Goal: Task Accomplishment & Management: Manage account settings

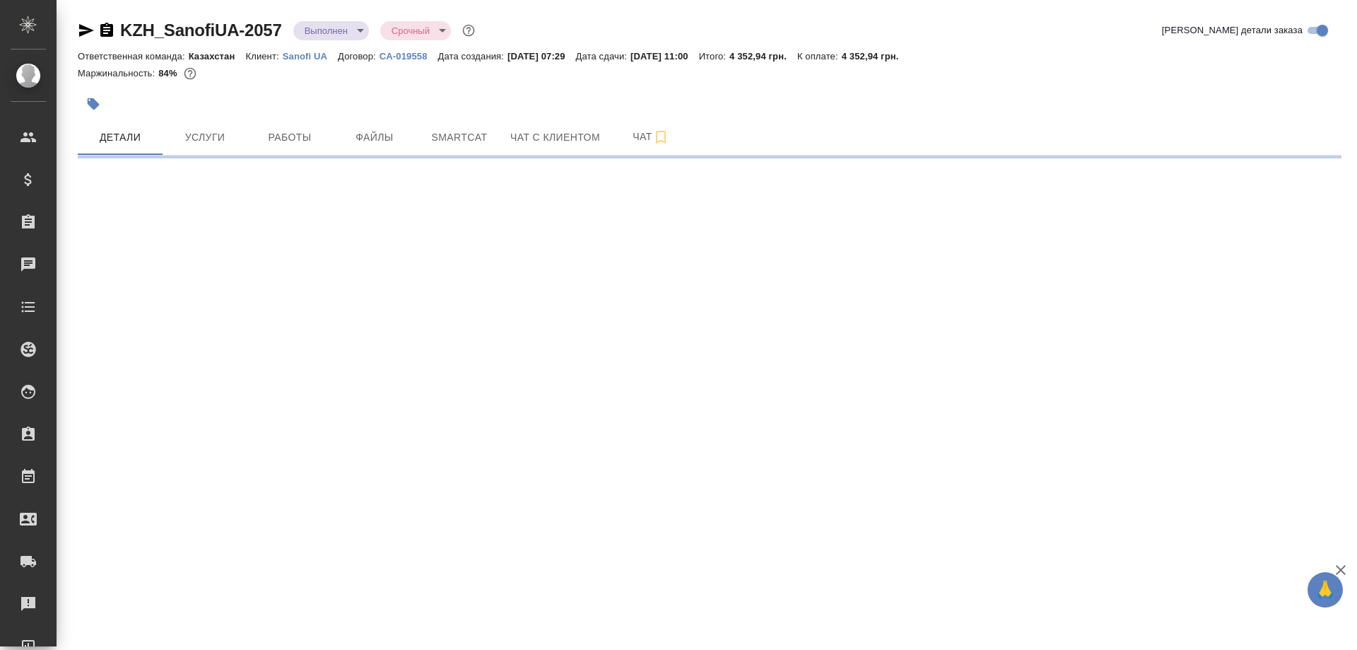
select select "RU"
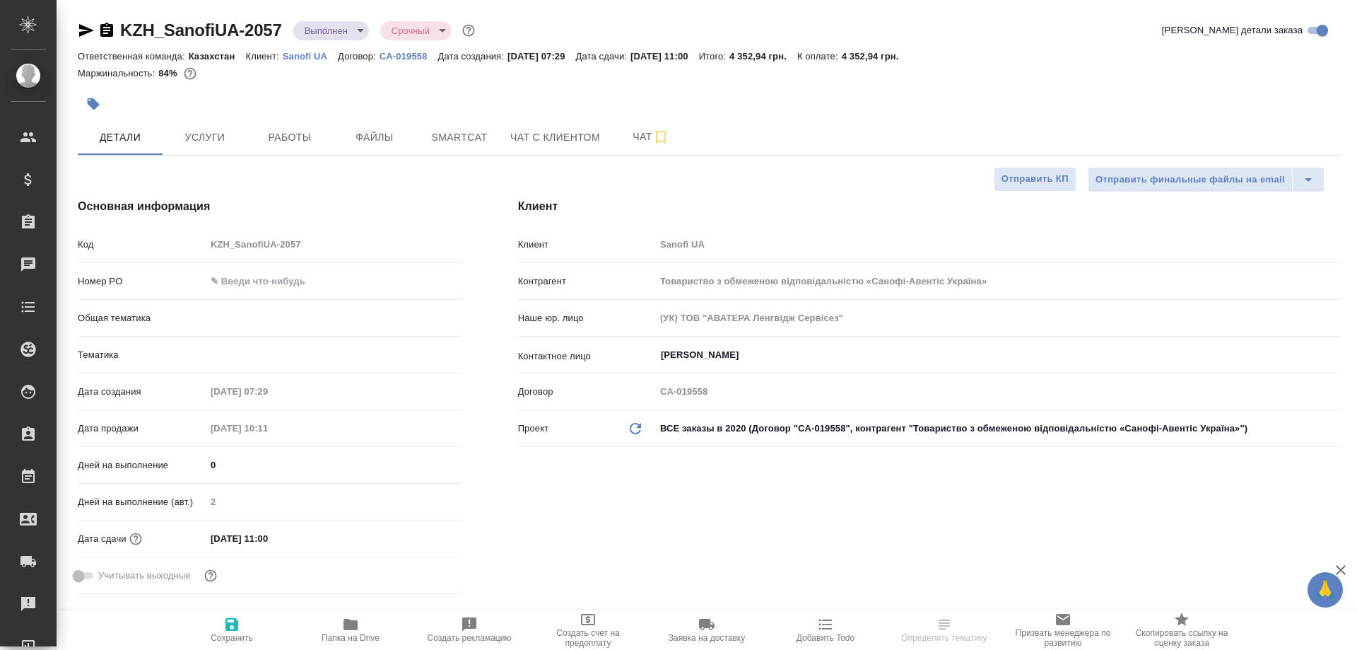
type textarea "x"
type input "Юридический"
type input "[PERSON_NAME]"
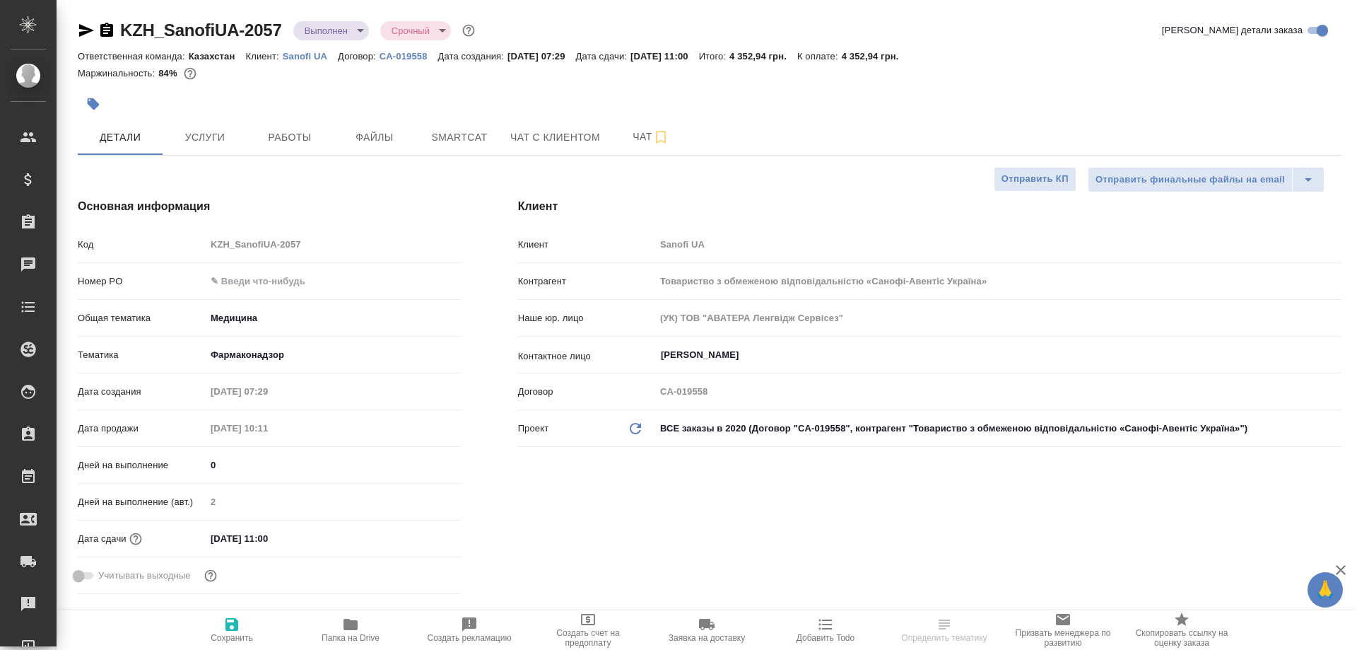
type textarea "x"
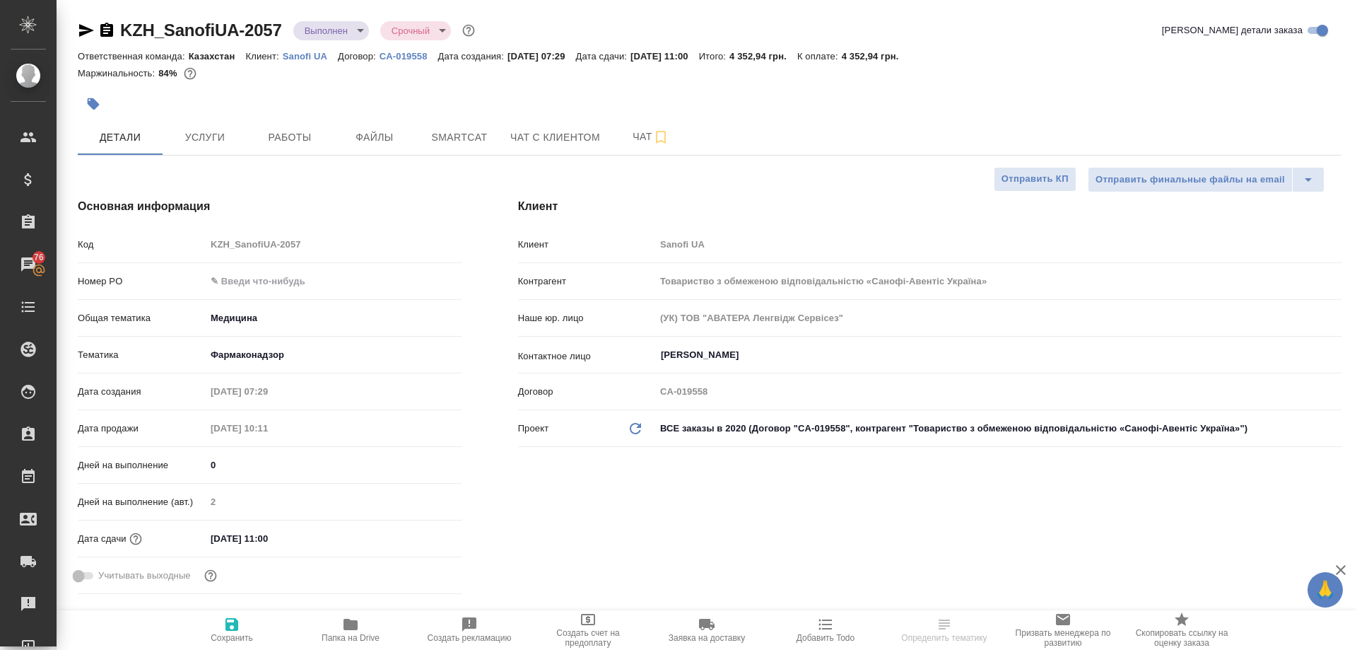
type textarea "x"
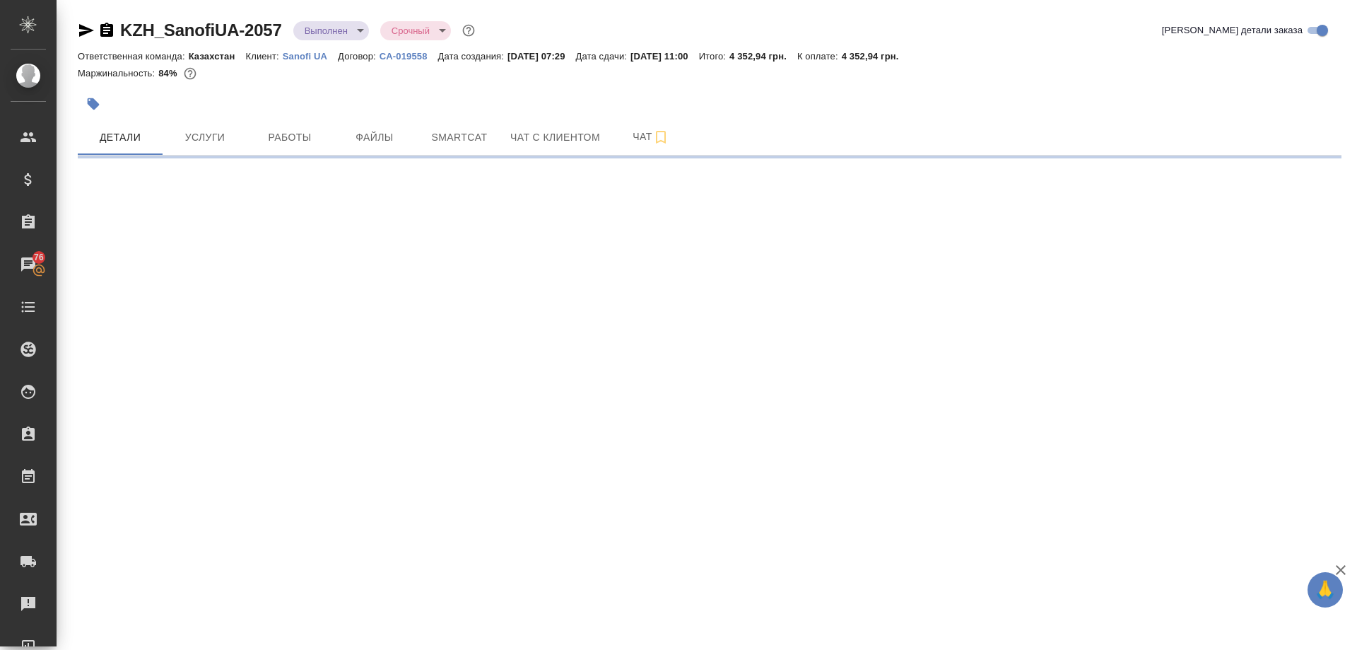
select select "RU"
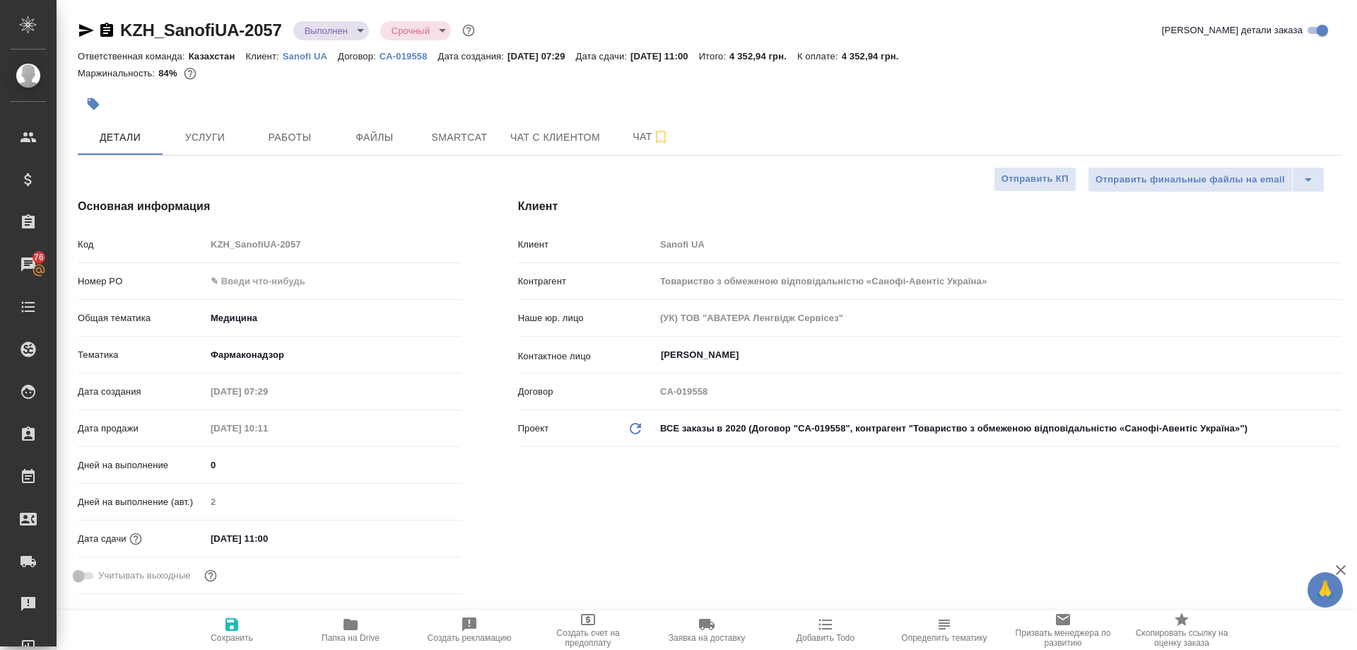
type textarea "x"
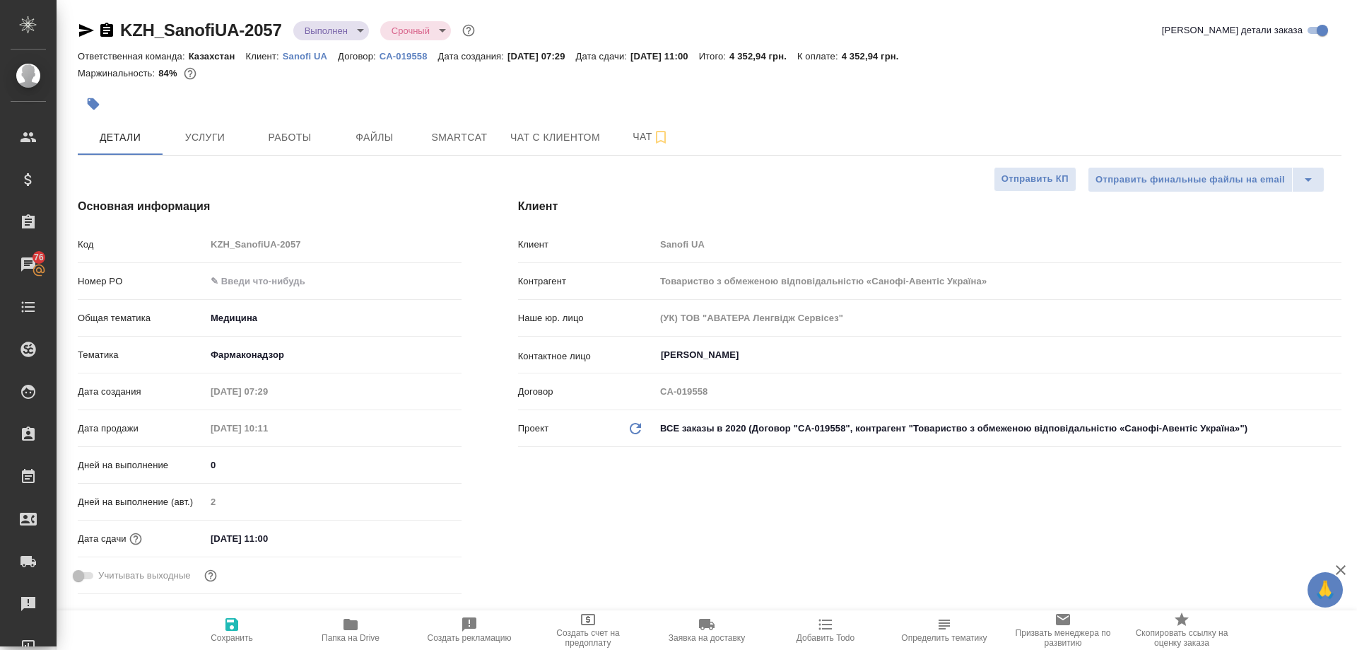
type textarea "x"
click at [201, 136] on span "Услуги" at bounding box center [205, 138] width 68 height 18
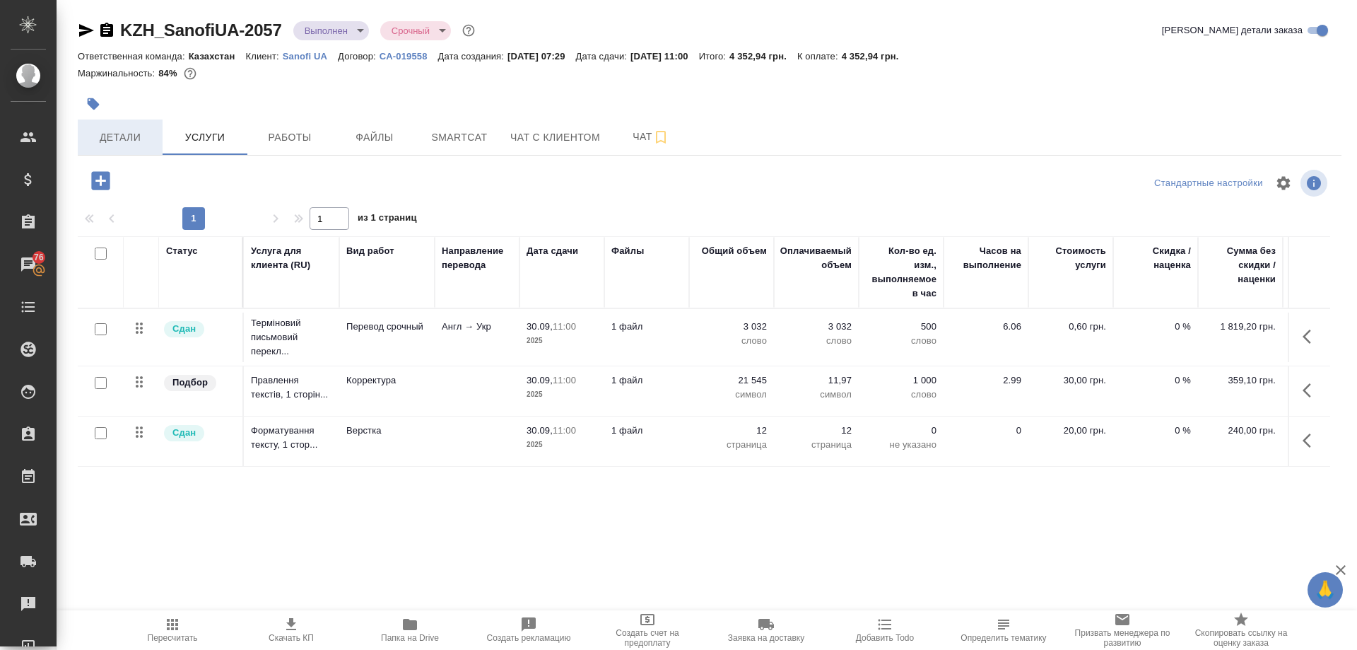
click at [116, 129] on span "Детали" at bounding box center [120, 138] width 68 height 18
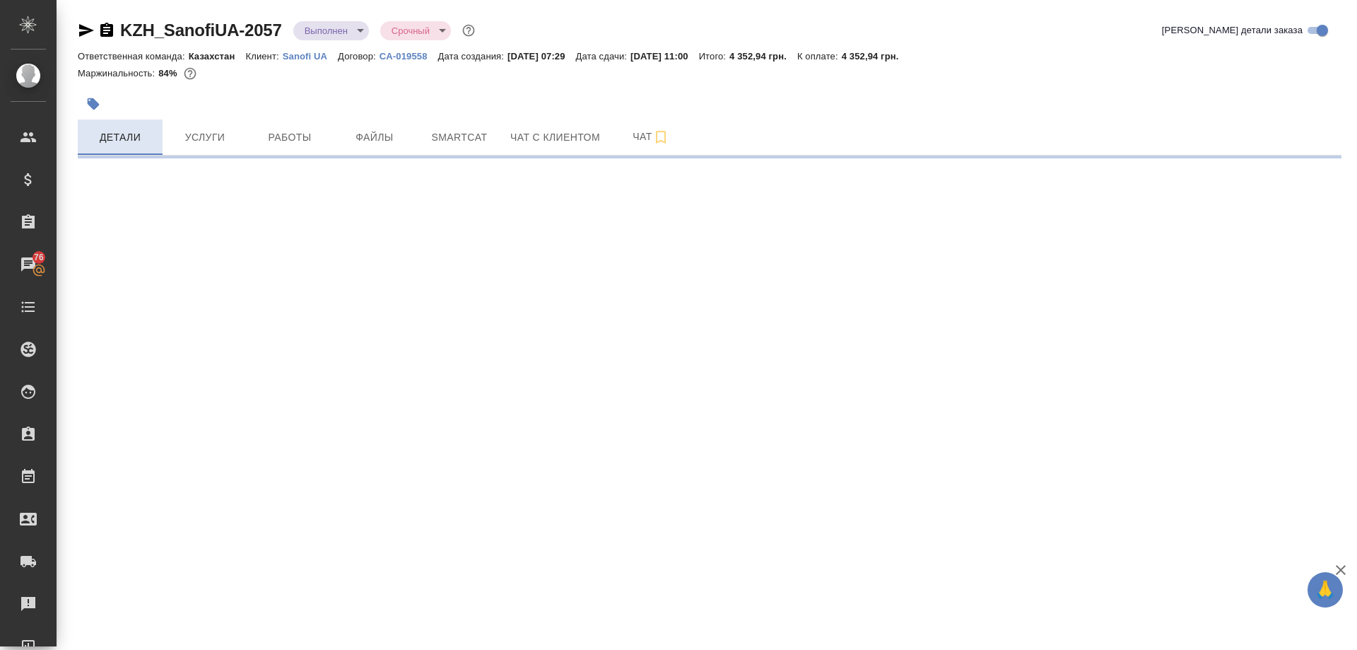
select select "RU"
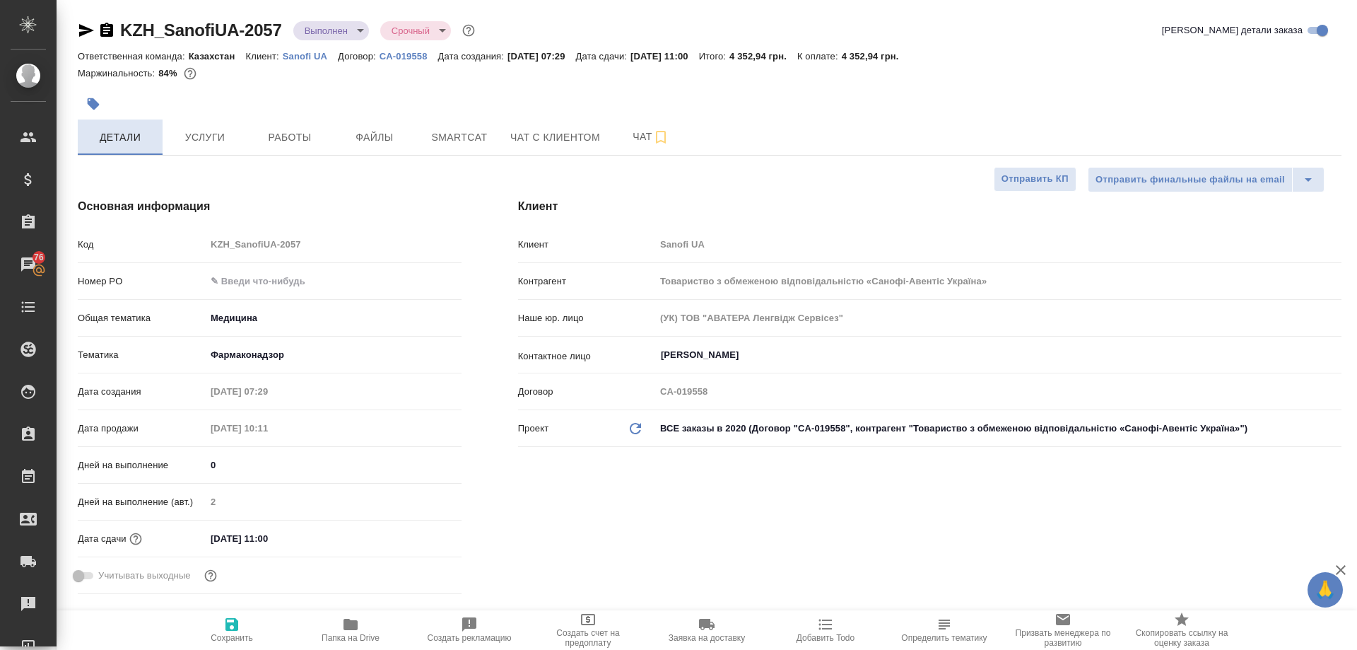
type textarea "x"
click at [1349, 446] on div "Клиент Клиент Sanofi UA Контрагент Товариство з обмеженою відповідальністю «Сан…" at bounding box center [930, 399] width 880 height 458
click at [1352, 558] on div "Клиент Клиент Sanofi UA Контрагент Товариство з обмеженою відповідальністю «Сан…" at bounding box center [930, 399] width 880 height 458
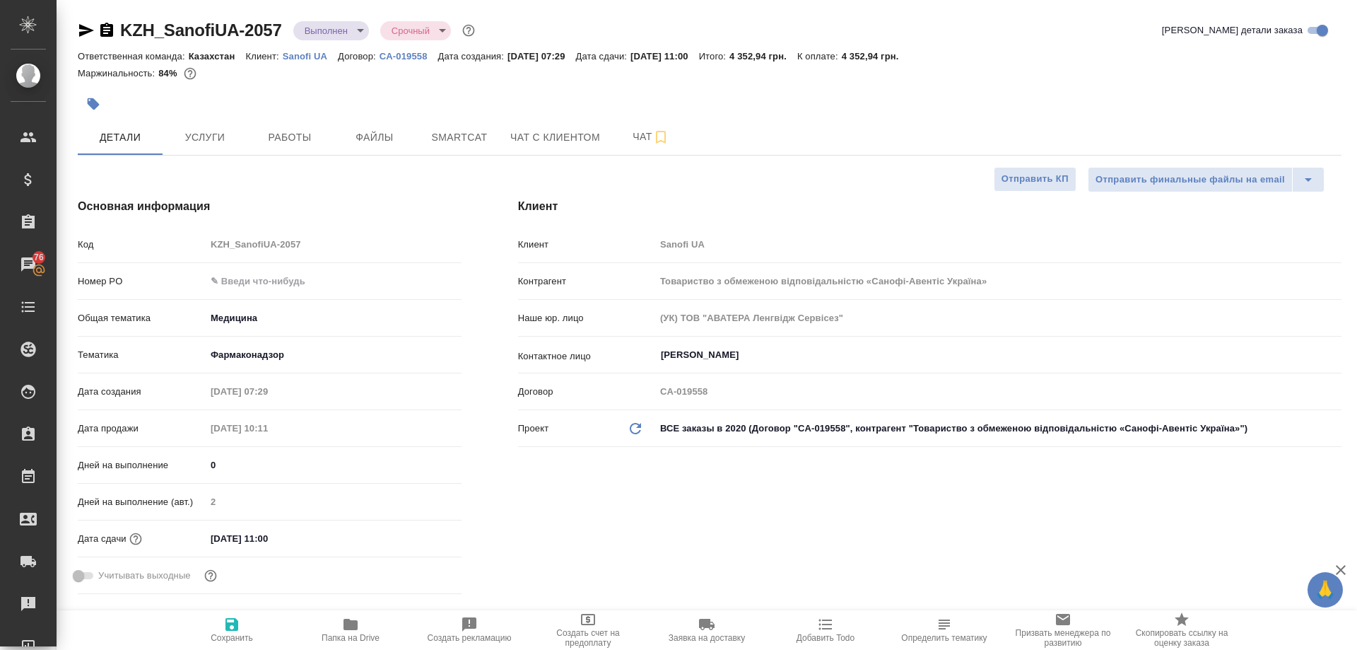
click at [1352, 558] on div "Клиент Клиент Sanofi UA Контрагент Товариство з обмеженою відповідальністю «Сан…" at bounding box center [930, 399] width 880 height 458
click at [201, 136] on span "Услуги" at bounding box center [205, 138] width 68 height 18
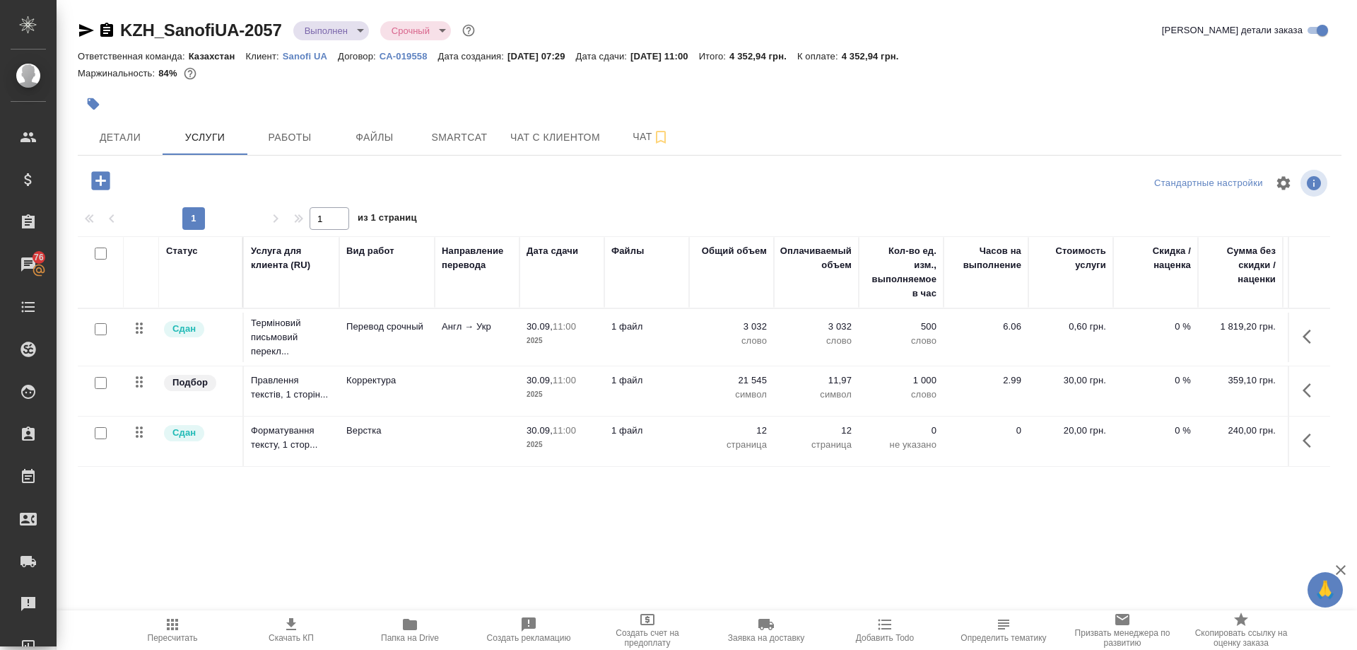
click at [283, 624] on icon "button" at bounding box center [291, 624] width 17 height 17
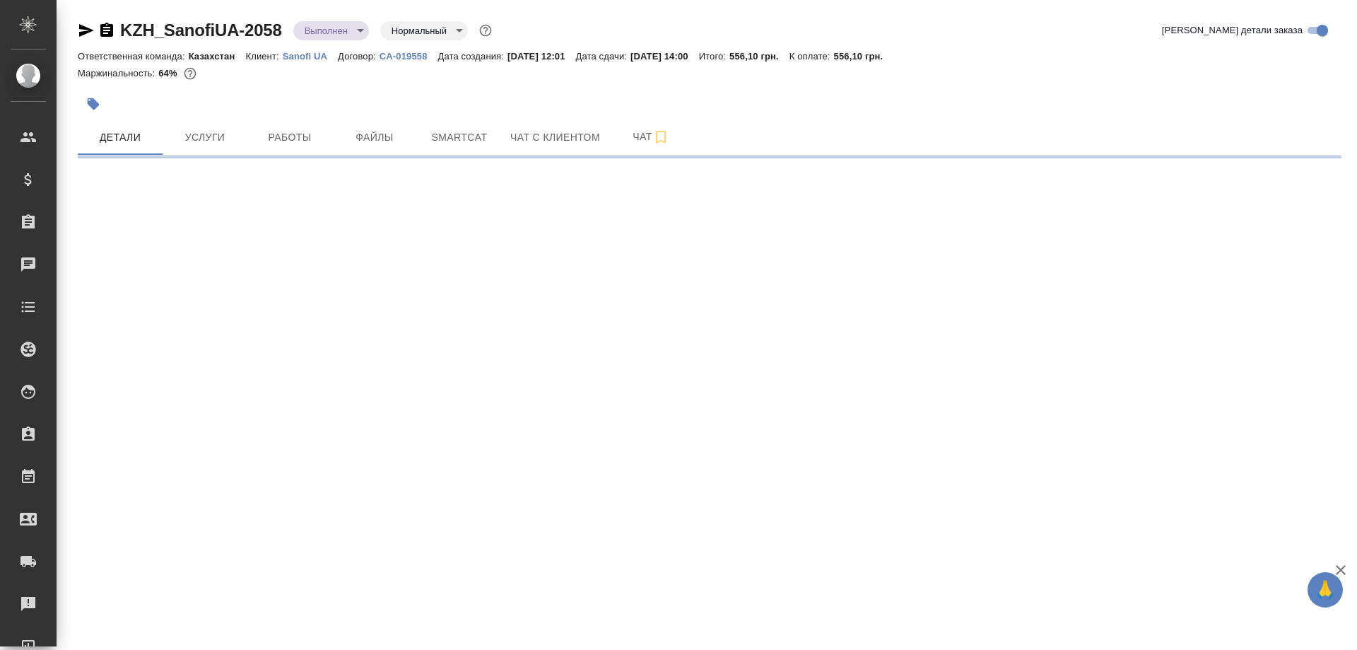
select select "RU"
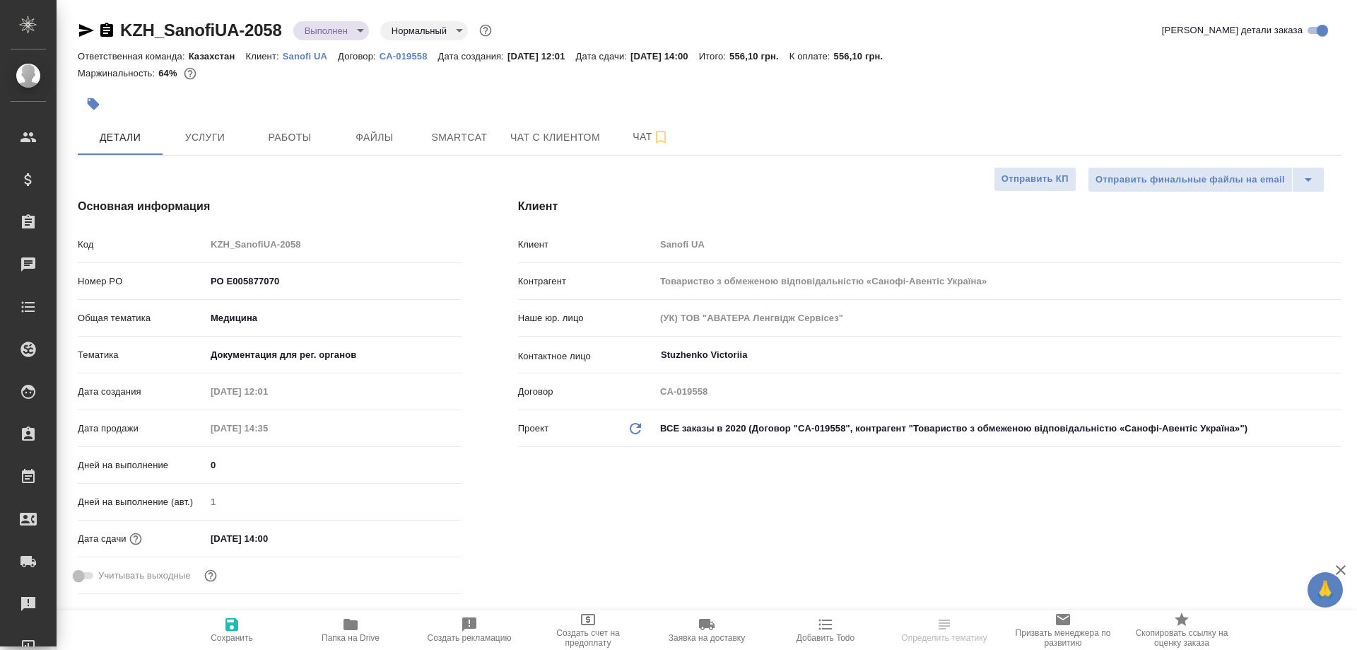
type textarea "x"
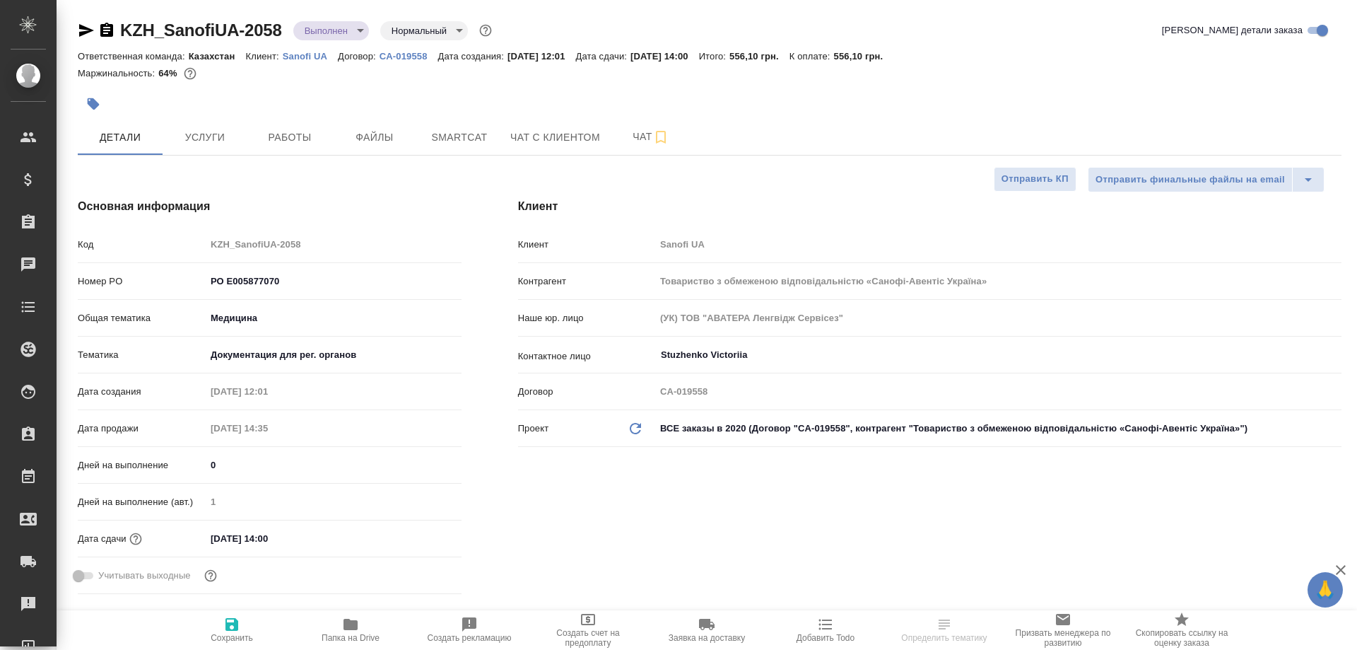
type textarea "x"
select select "RU"
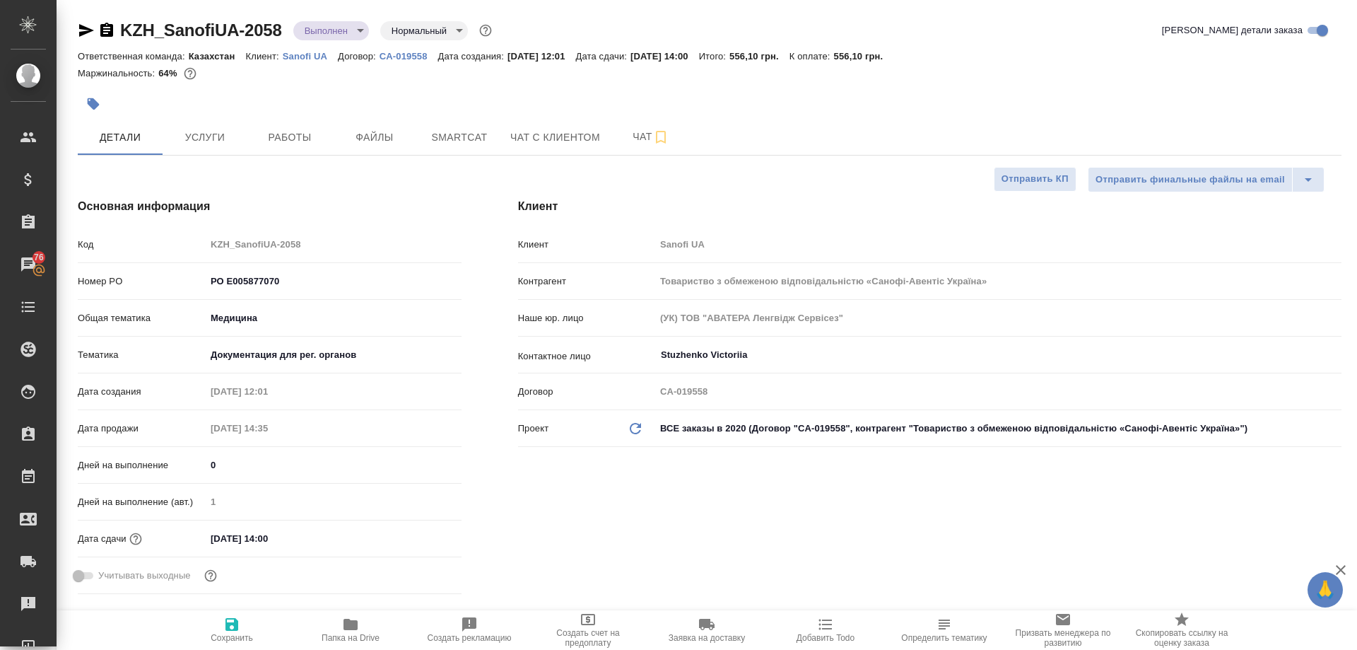
type textarea "x"
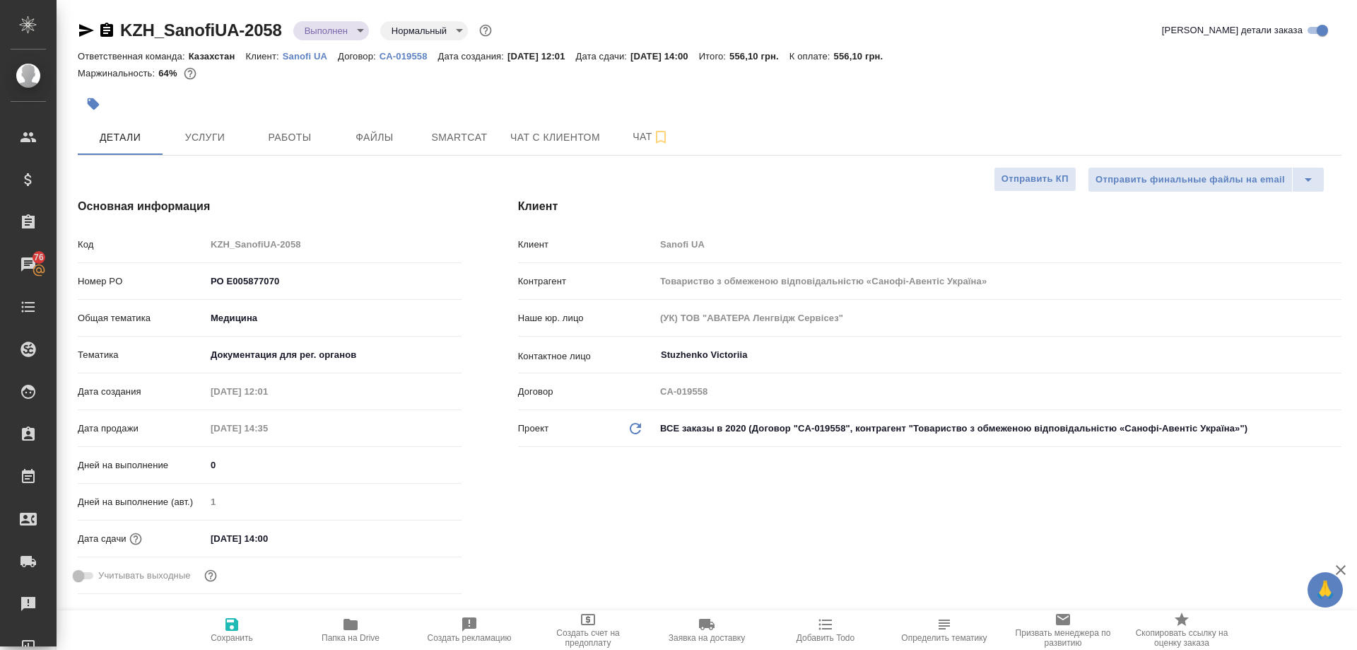
type textarea "x"
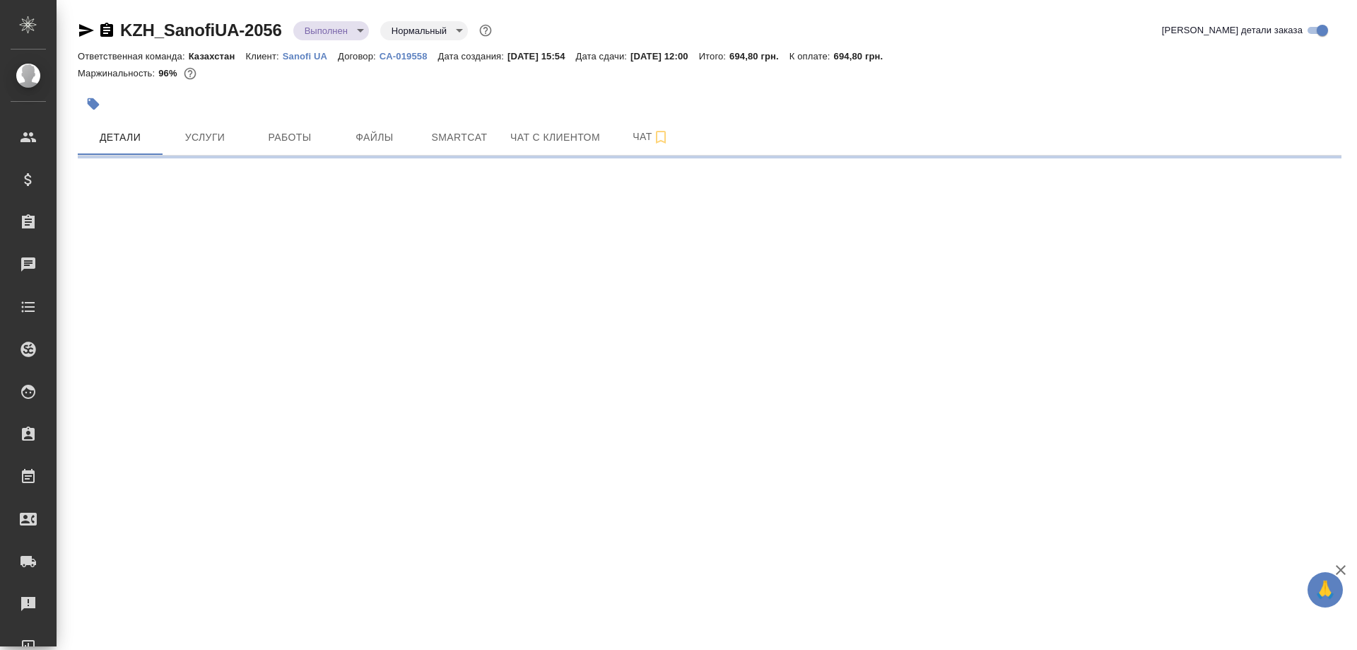
select select "RU"
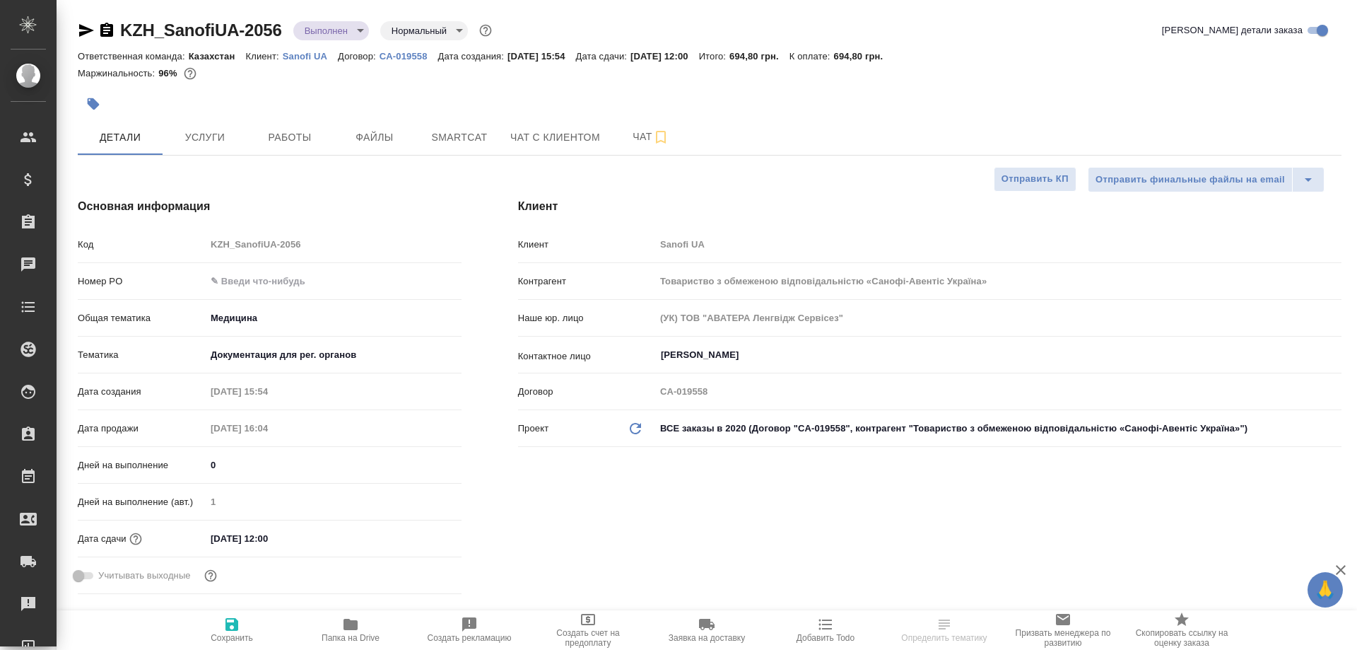
type textarea "x"
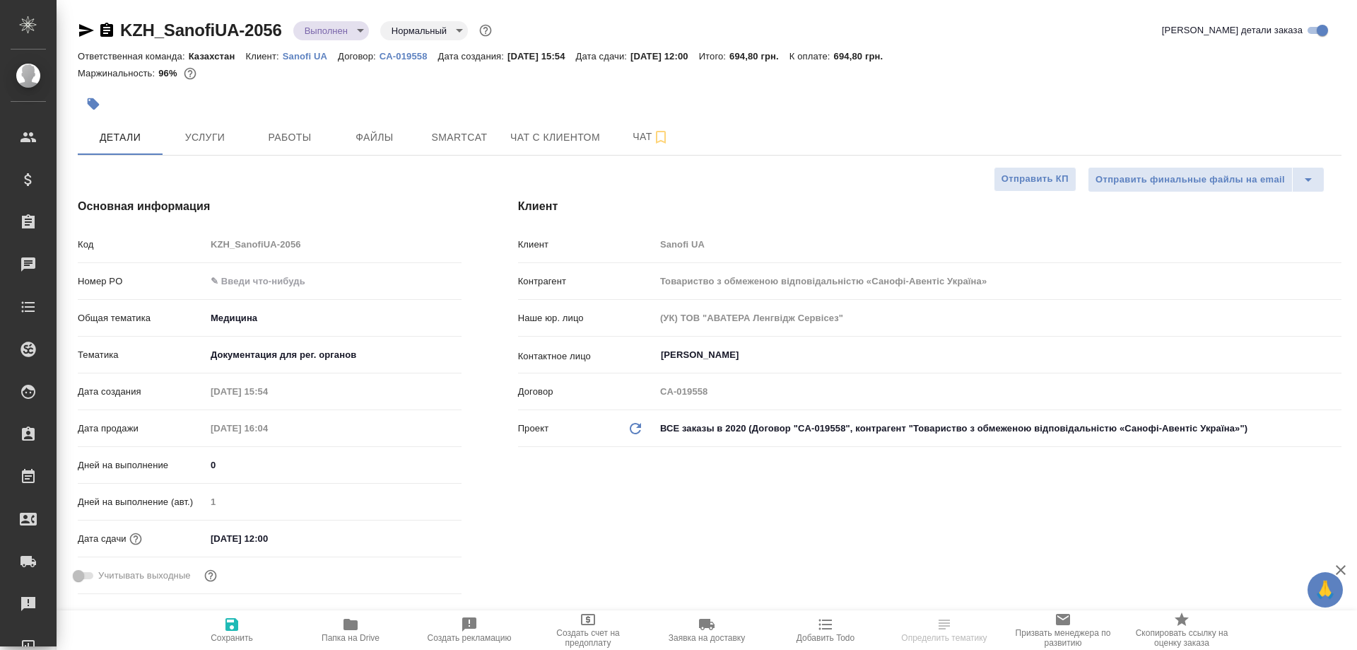
type textarea "x"
click at [195, 132] on span "Услуги" at bounding box center [205, 138] width 68 height 18
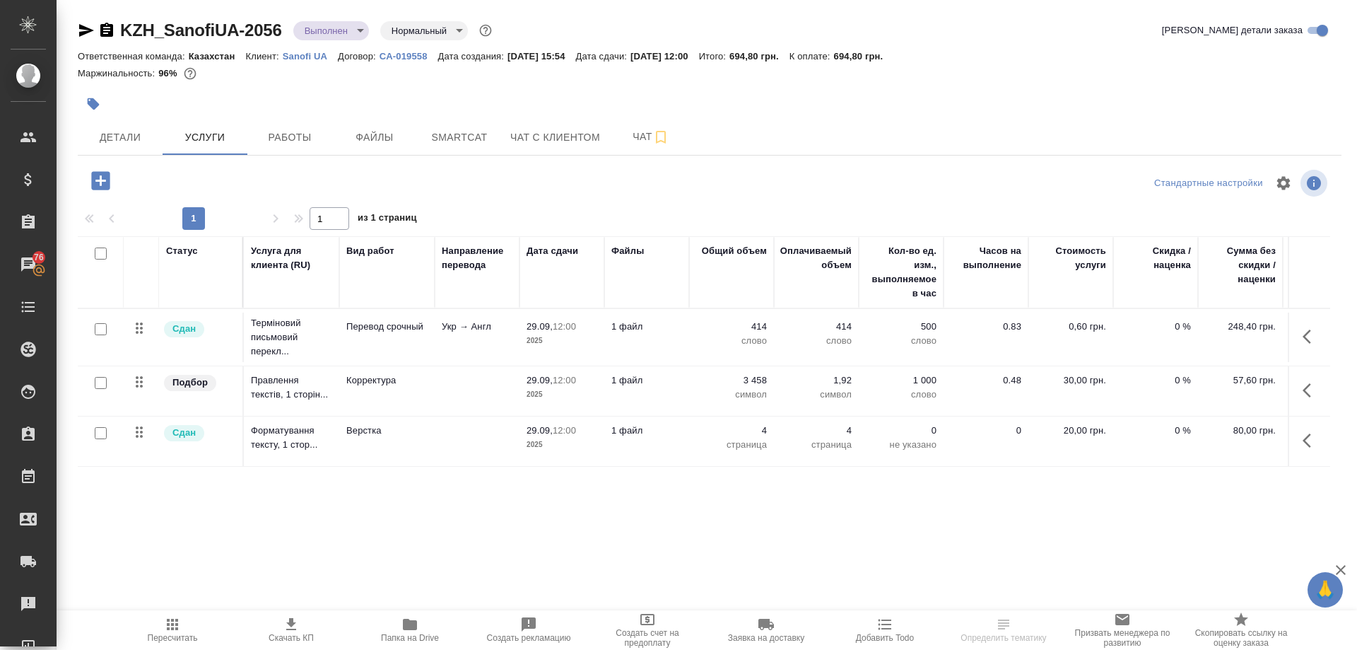
click at [289, 626] on icon "button" at bounding box center [291, 624] width 17 height 17
click at [102, 141] on span "Детали" at bounding box center [120, 138] width 68 height 18
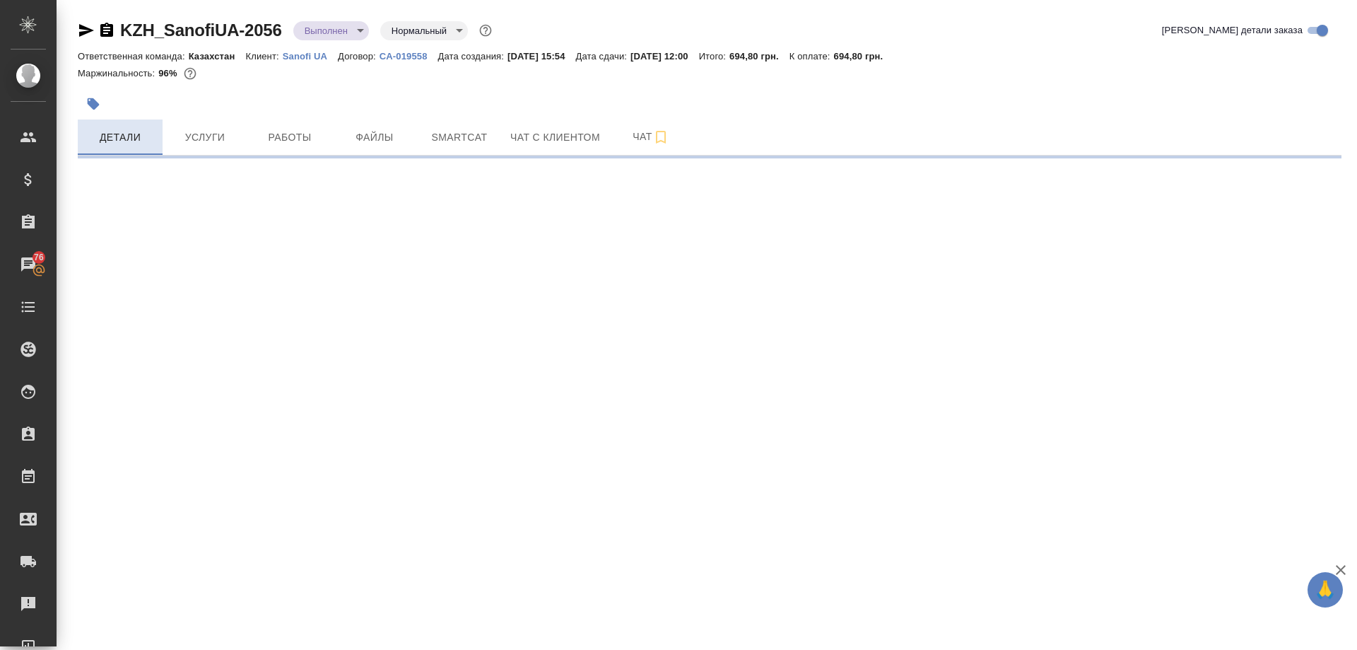
select select "RU"
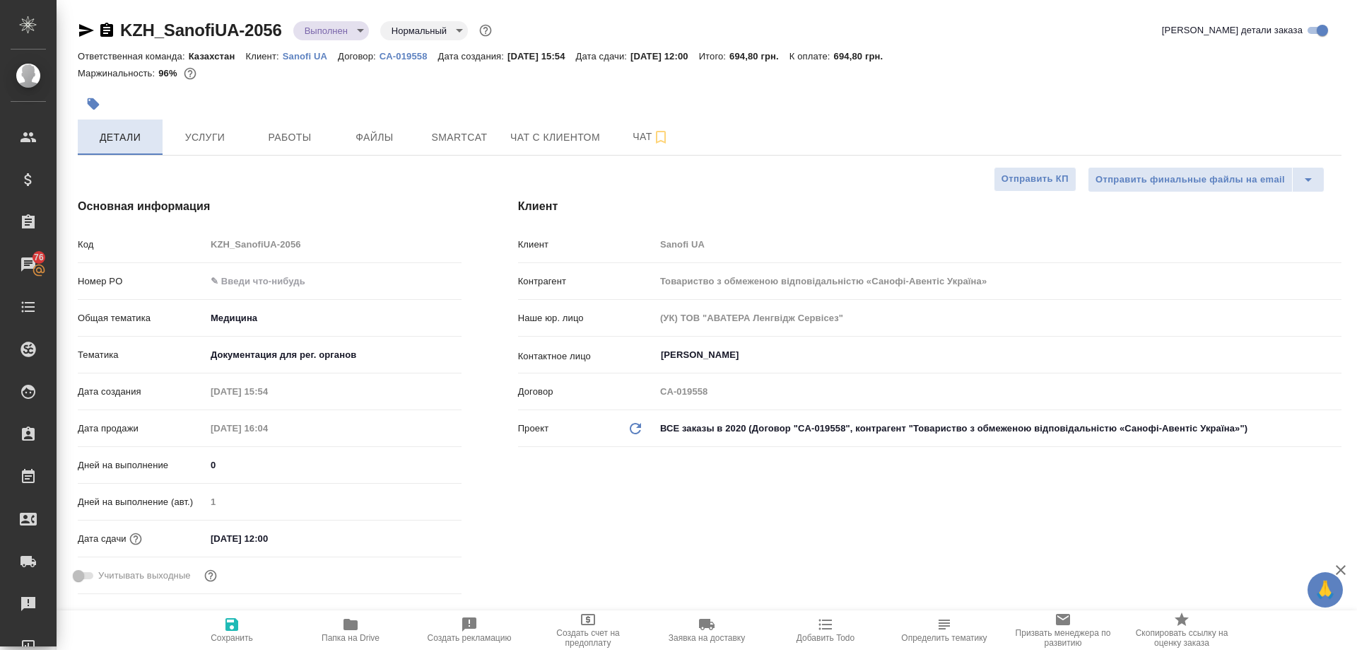
type textarea "x"
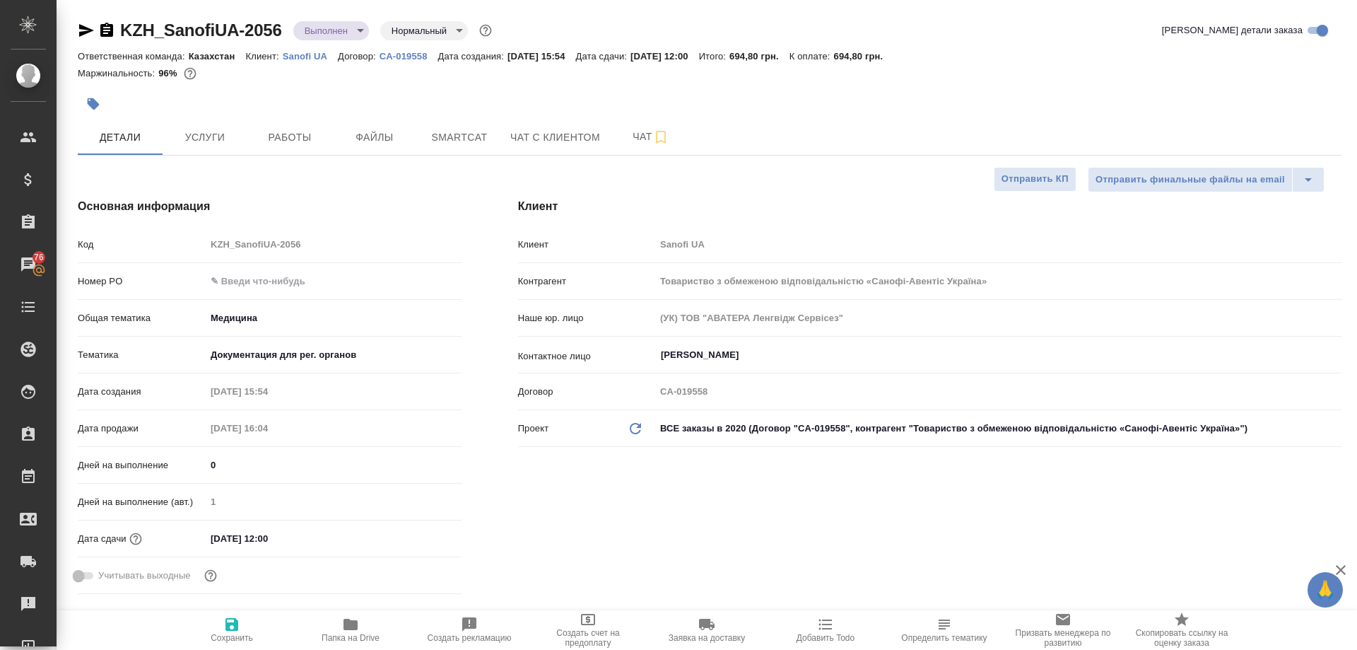
type textarea "x"
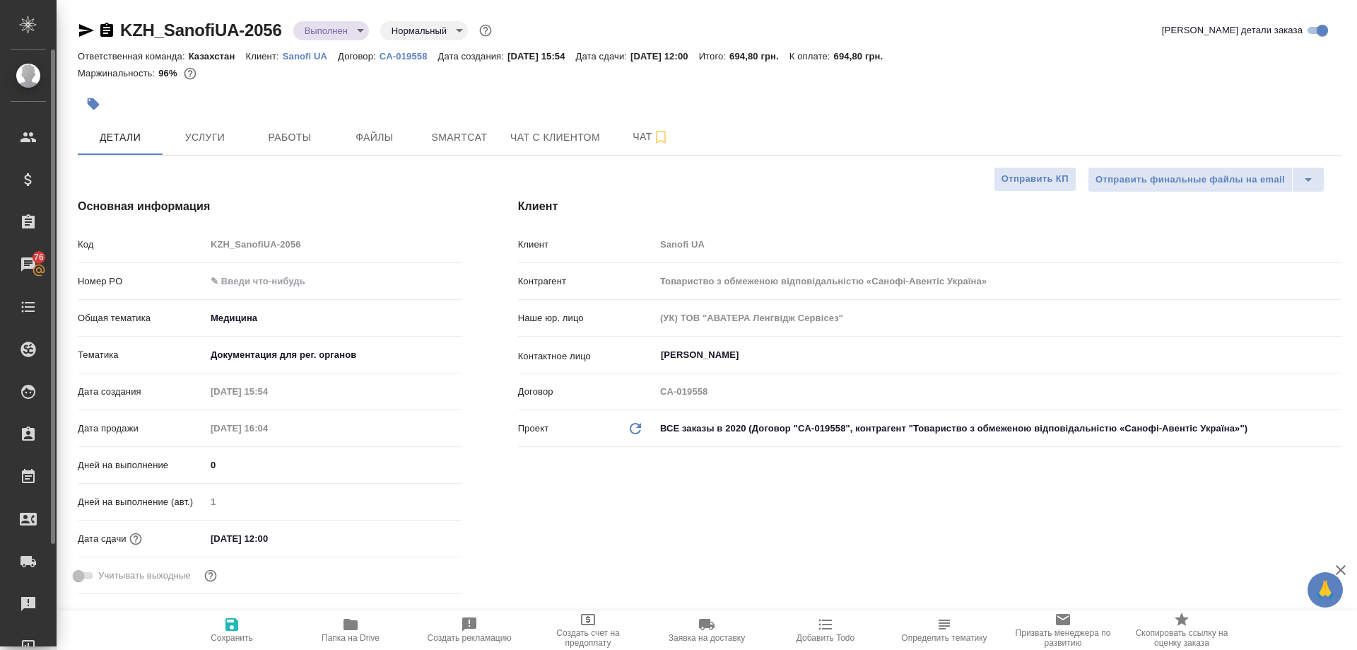
type textarea "x"
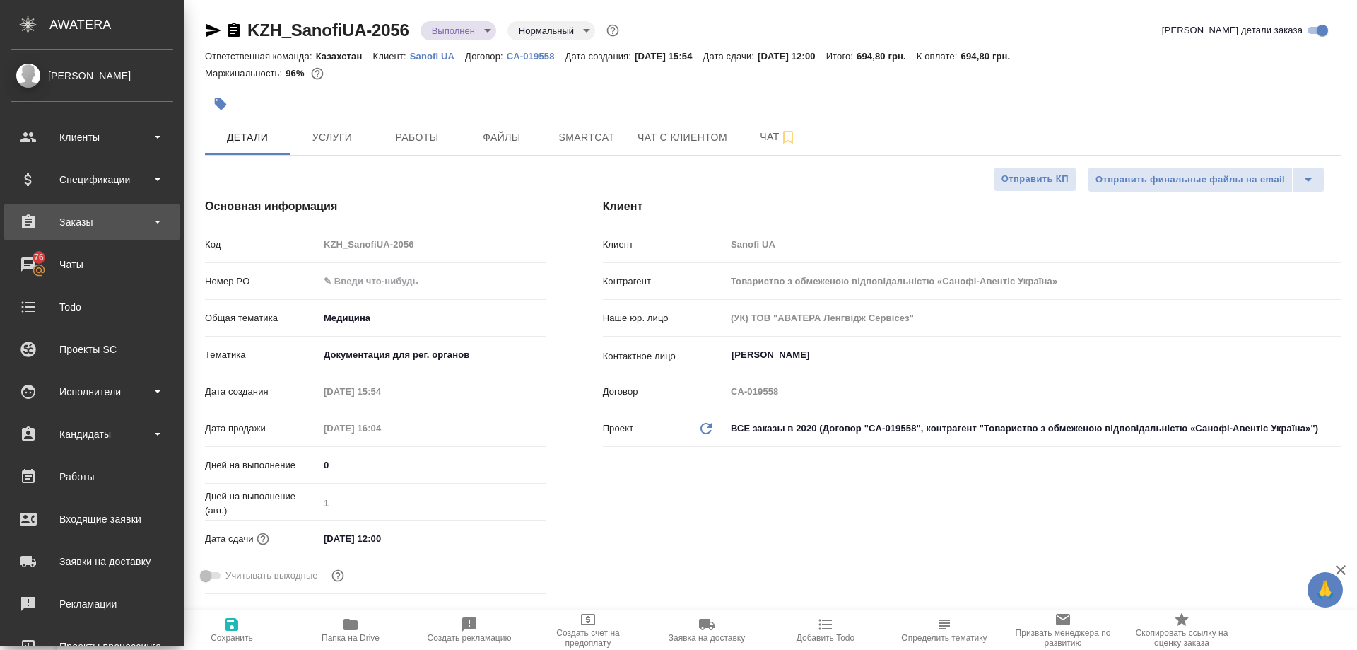
click at [67, 213] on div "Заказы" at bounding box center [92, 221] width 163 height 21
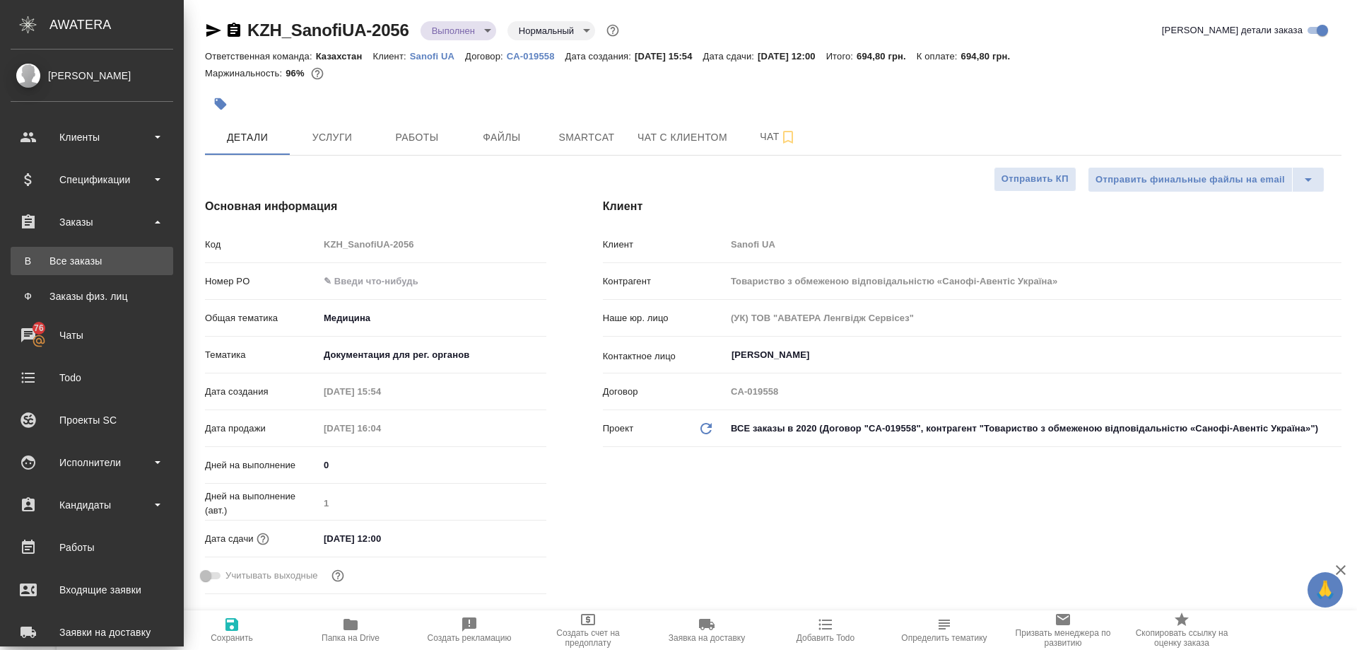
click at [63, 256] on div "Все заказы" at bounding box center [92, 261] width 148 height 14
type textarea "x"
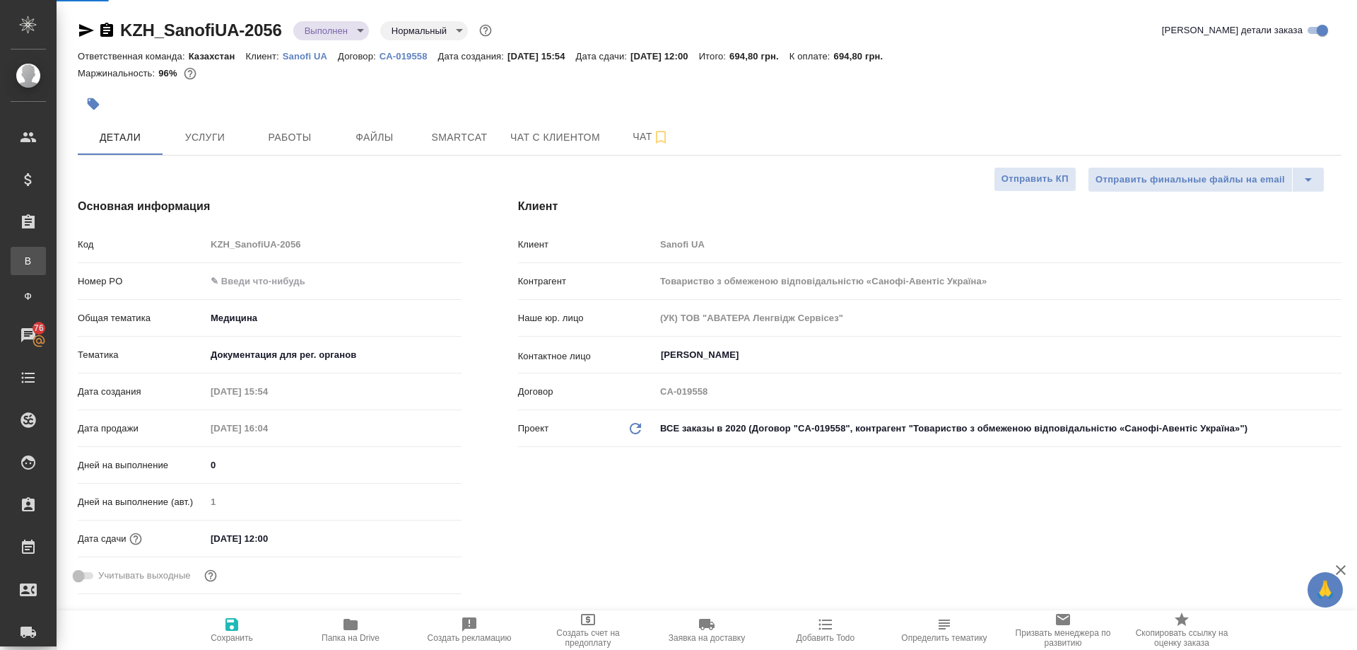
type textarea "x"
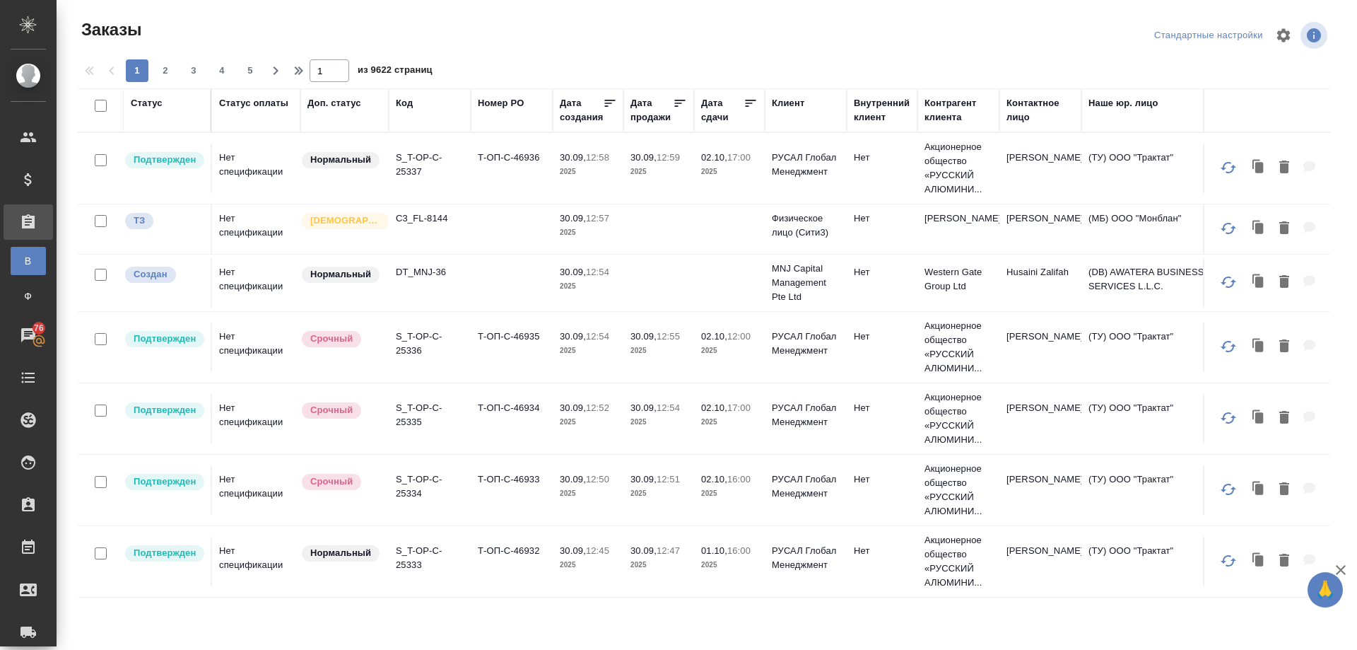
click at [782, 127] on th "Клиент" at bounding box center [806, 110] width 82 height 44
click at [401, 110] on div "Код" at bounding box center [430, 110] width 68 height 28
click at [399, 100] on div "Код" at bounding box center [404, 103] width 17 height 14
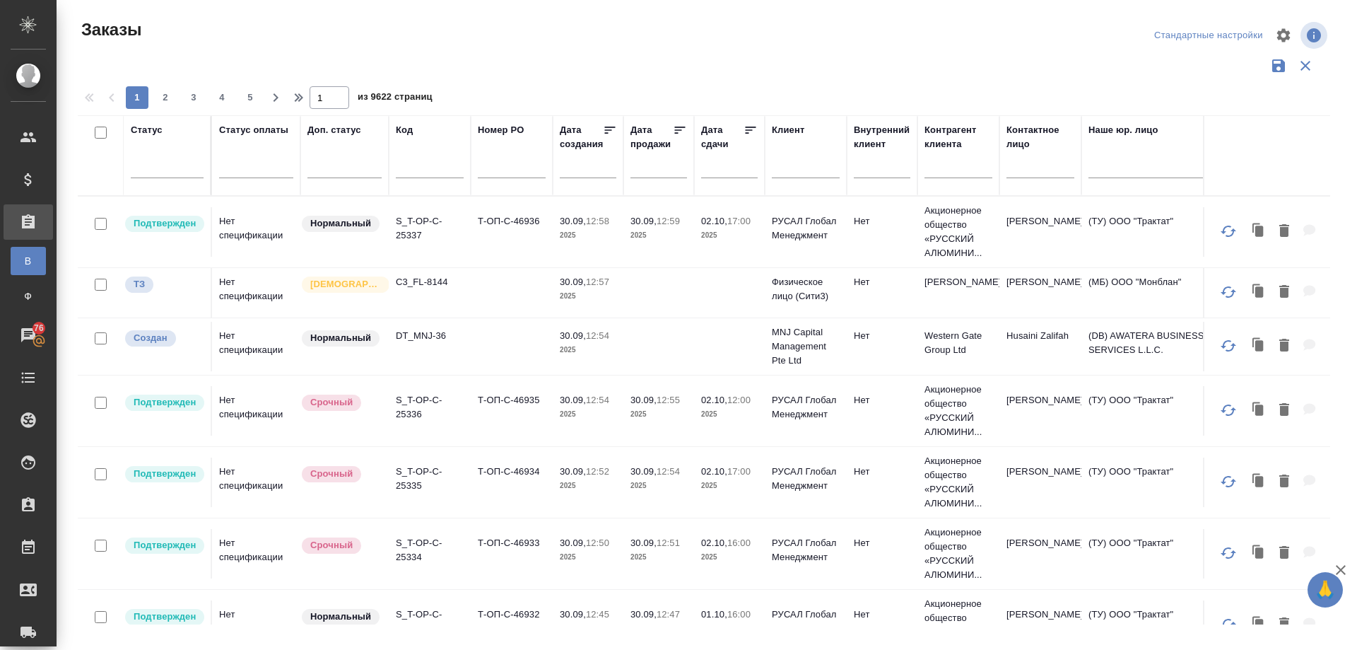
click at [414, 151] on div "Код" at bounding box center [430, 155] width 68 height 65
click at [409, 161] on input "text" at bounding box center [430, 169] width 68 height 18
paste input "KZH_SanofiUA"
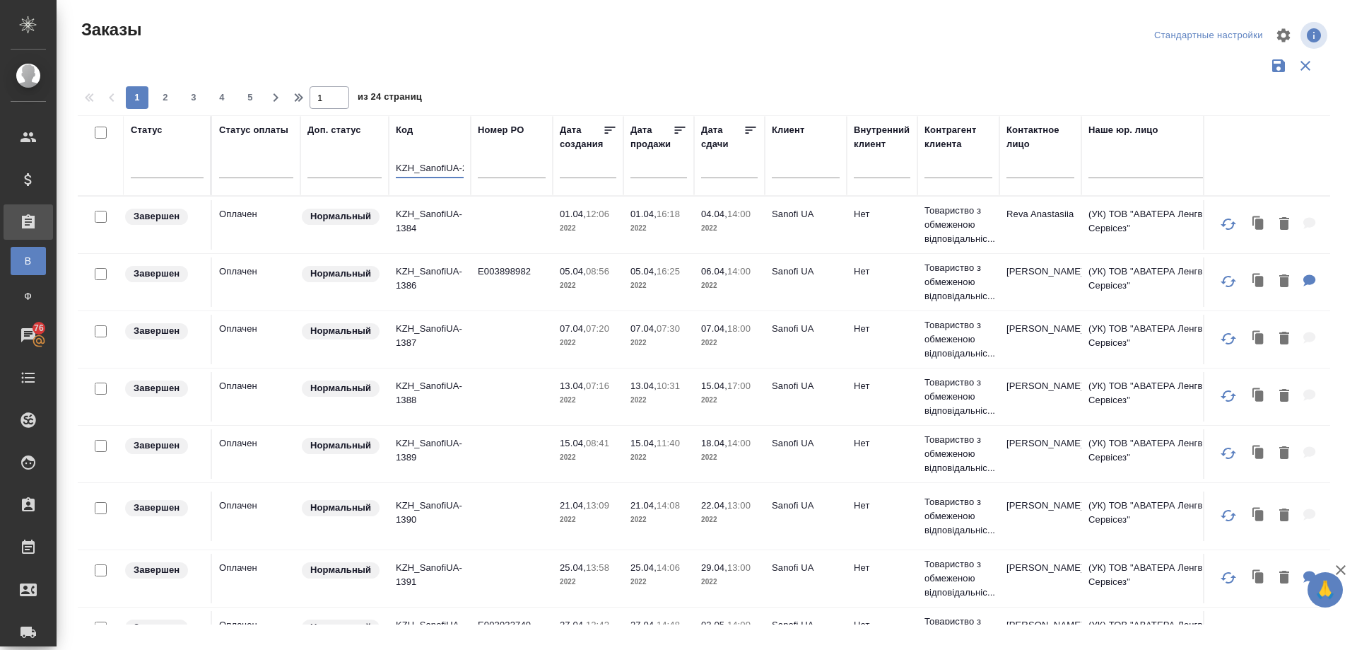
scroll to position [0, 19]
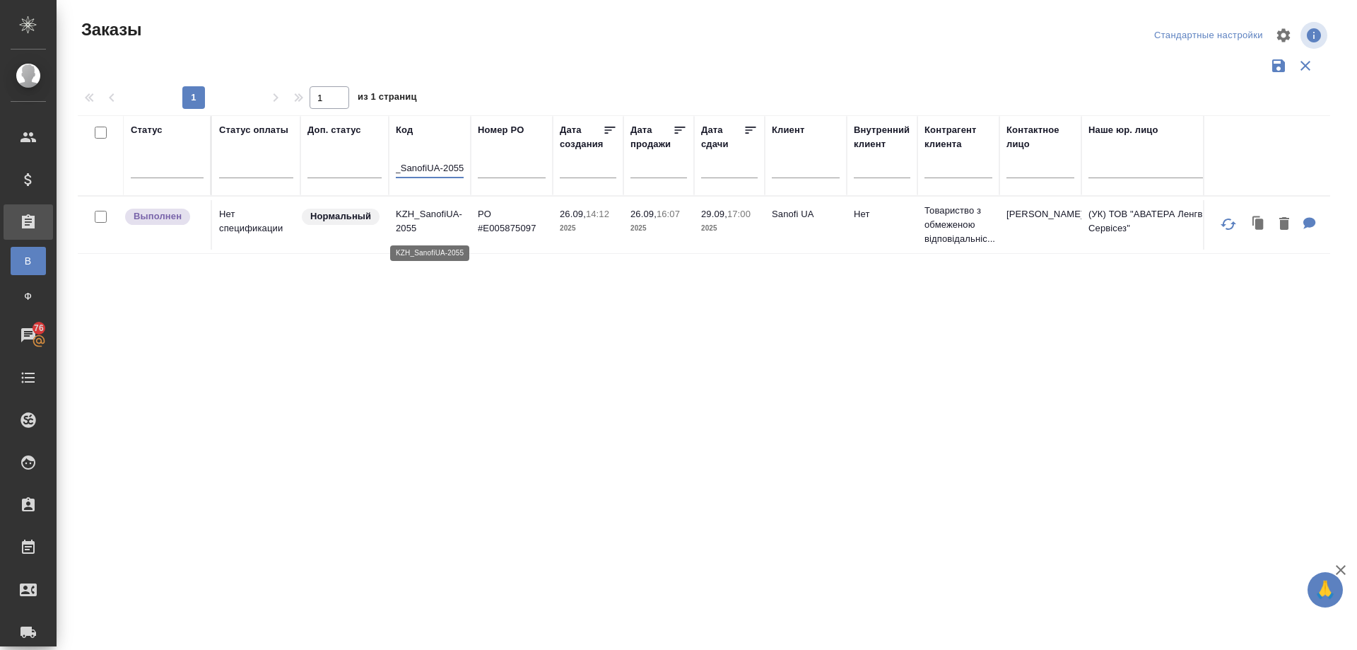
type input "KZH_SanofiUA-2055"
click at [418, 210] on p "KZH_SanofiUA-2055" at bounding box center [430, 221] width 68 height 28
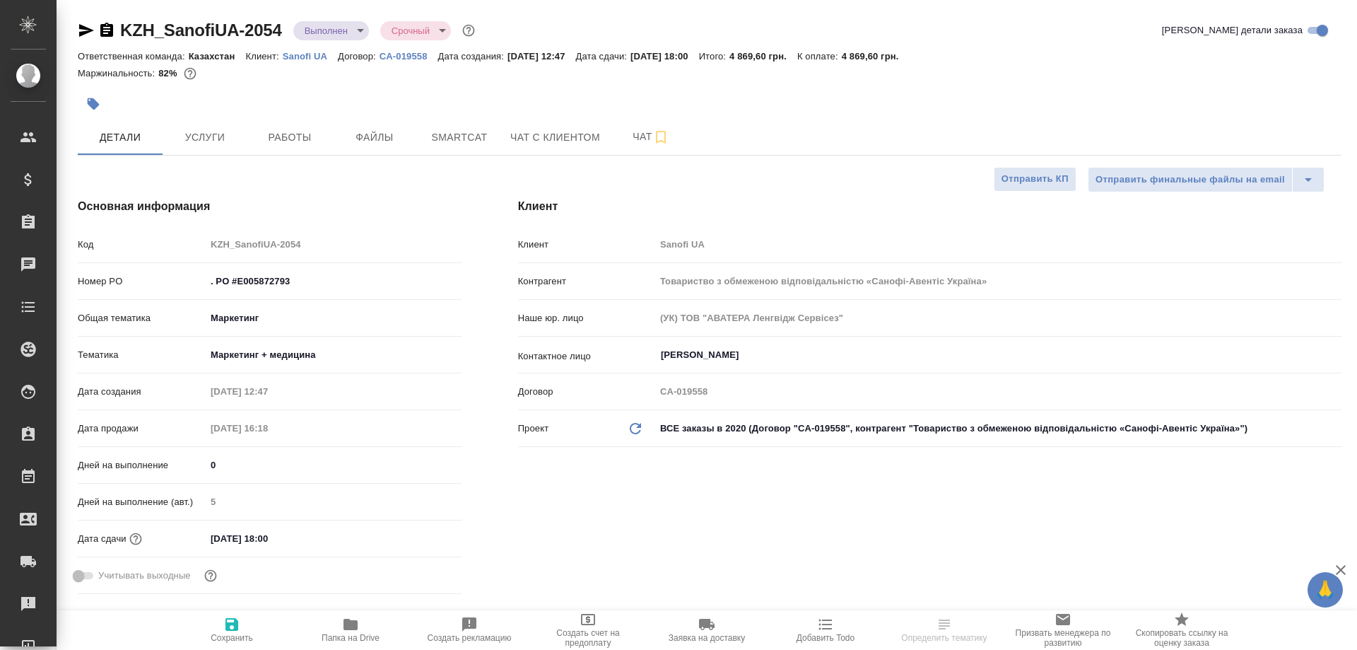
select select "RU"
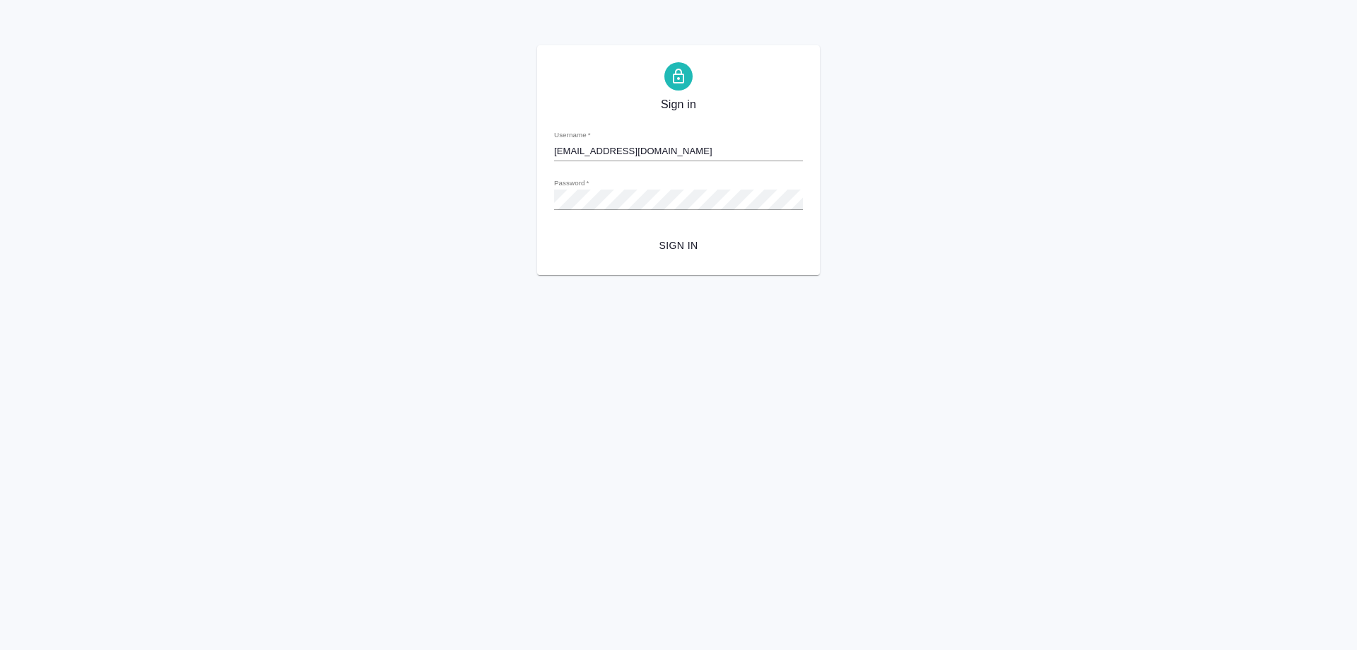
click at [666, 237] on span "Sign in" at bounding box center [678, 246] width 226 height 18
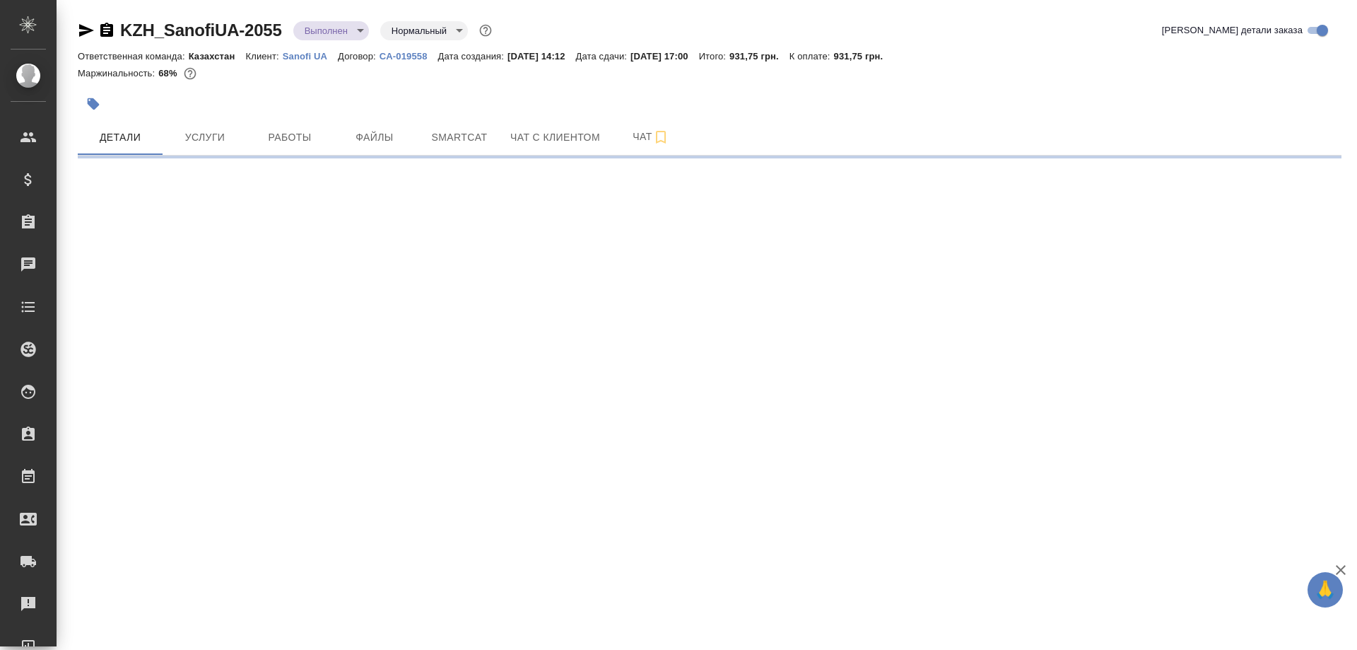
select select "RU"
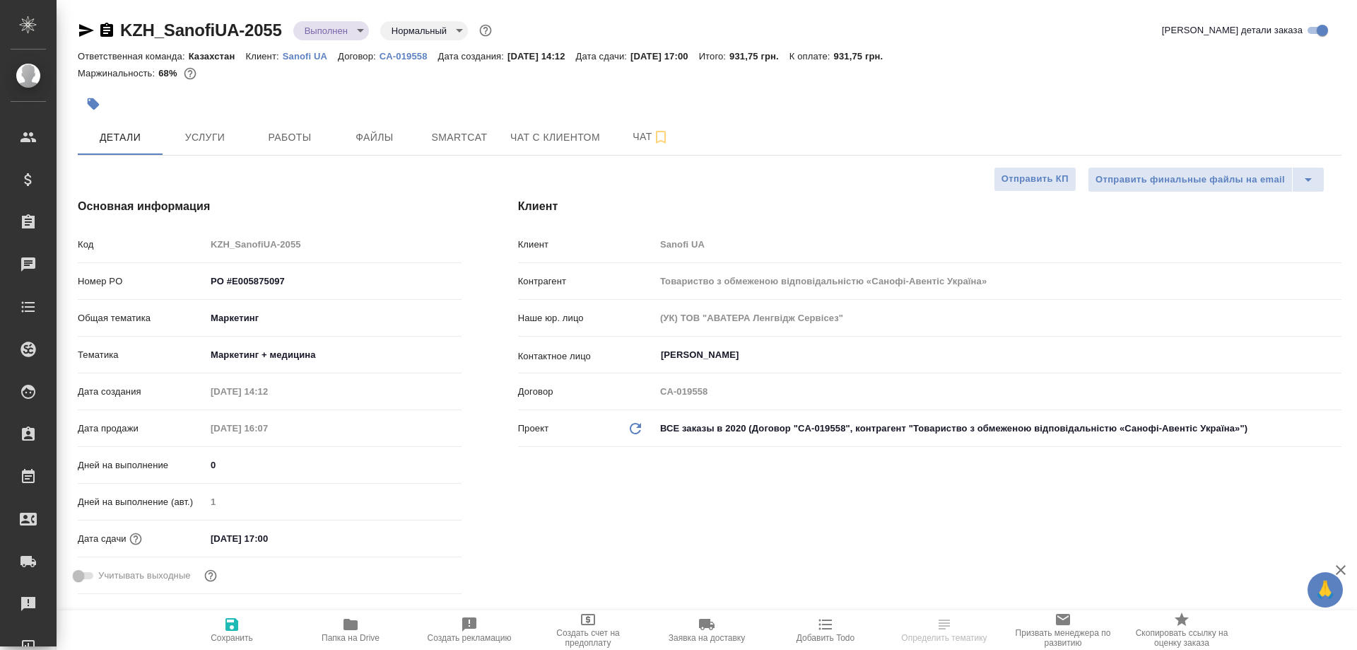
type textarea "x"
click at [349, 631] on icon "button" at bounding box center [350, 624] width 17 height 17
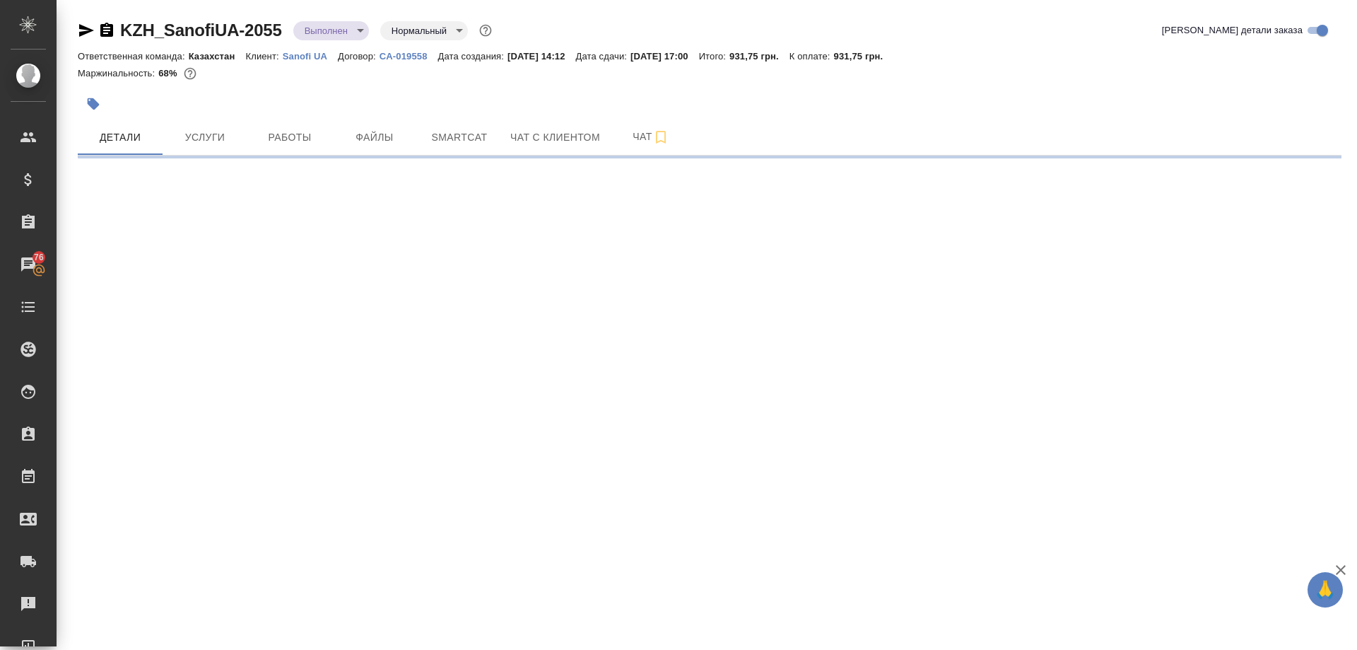
select select "RU"
